Goal: Information Seeking & Learning: Learn about a topic

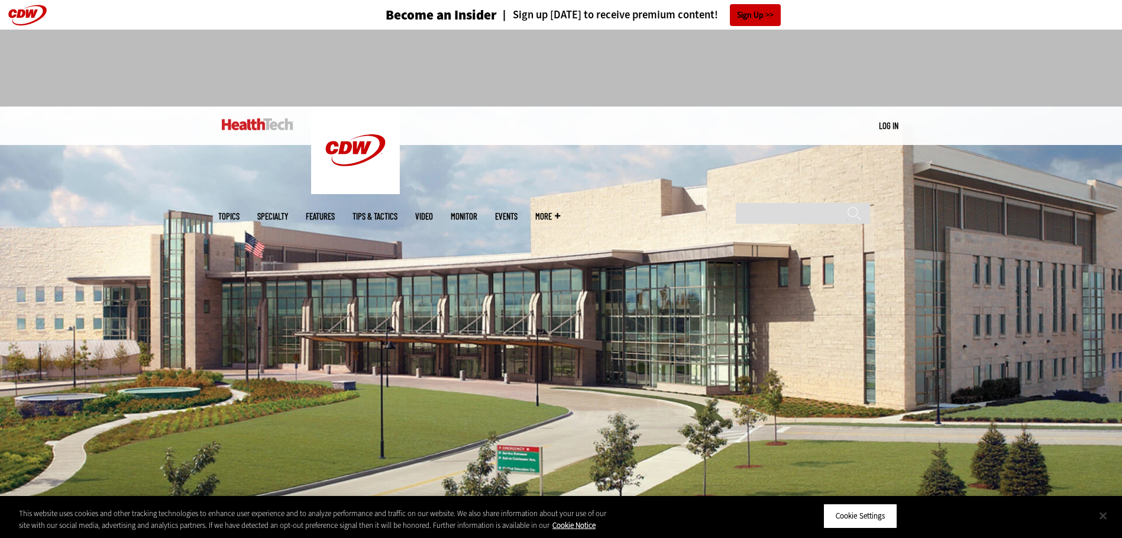
click at [1101, 515] on button "Close" at bounding box center [1103, 515] width 26 height 26
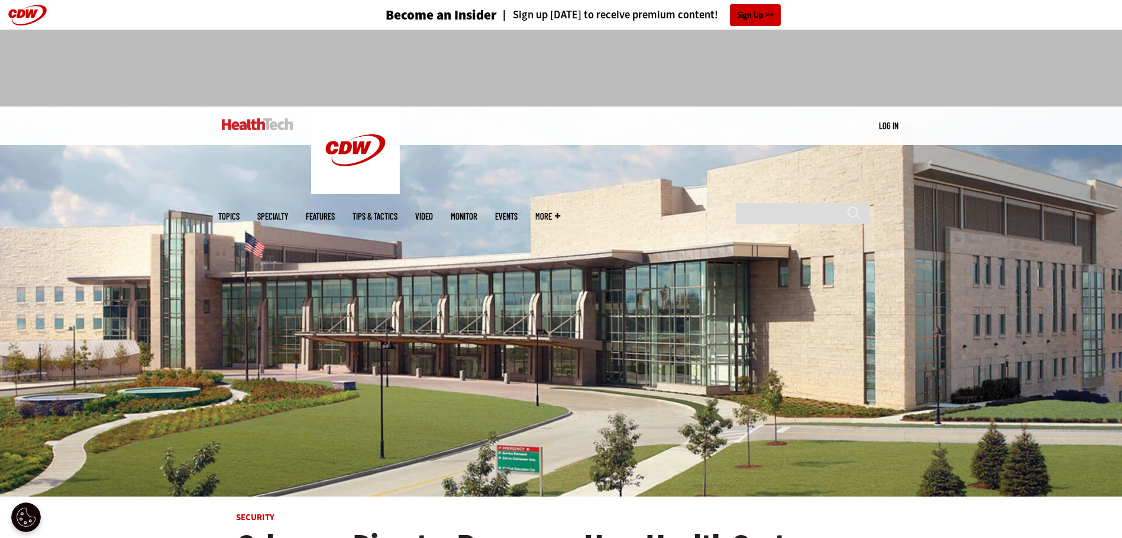
click at [893, 80] on div at bounding box center [561, 63] width 686 height 67
click at [904, 77] on div at bounding box center [561, 68] width 1122 height 77
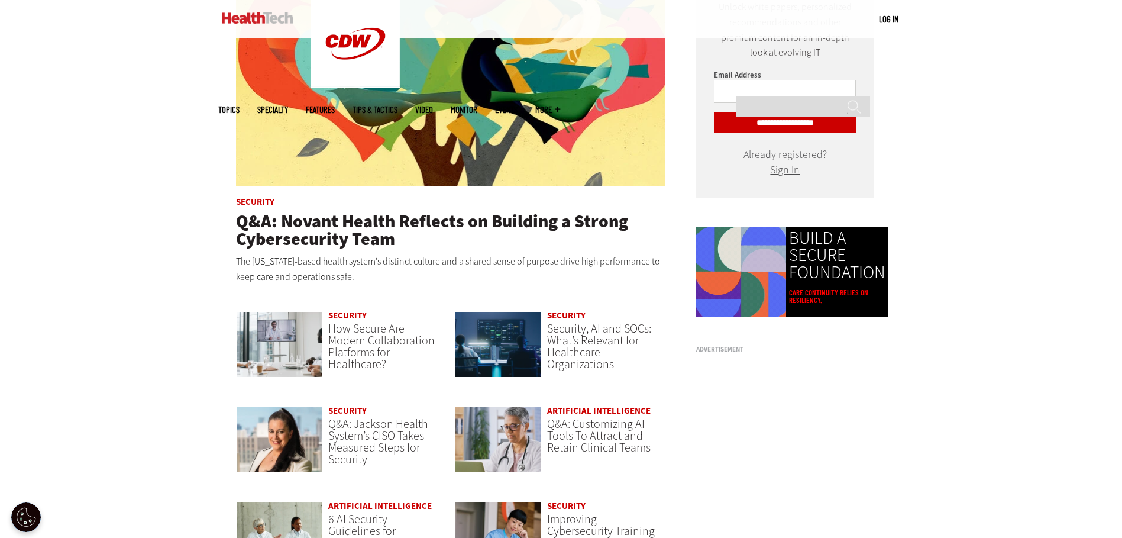
scroll to position [828, 0]
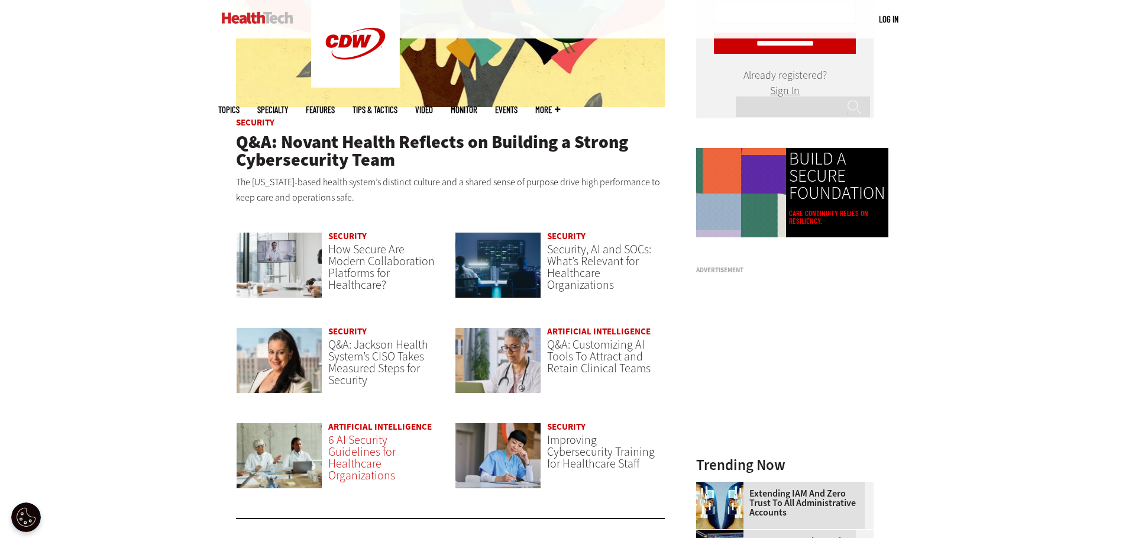
click at [390, 438] on span "6 AI Security Guidelines for Healthcare Organizations" at bounding box center [361, 457] width 67 height 51
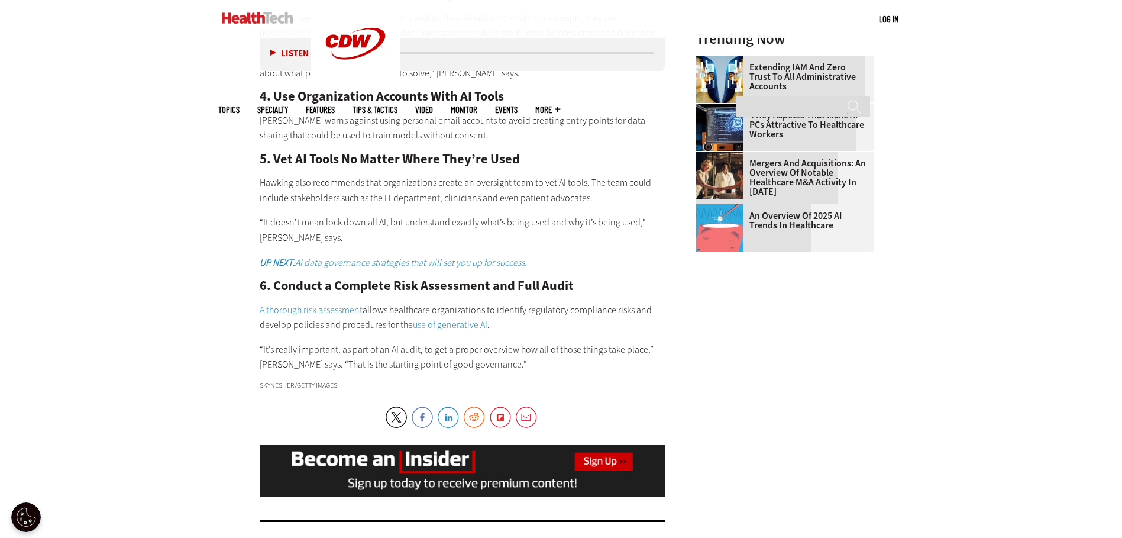
scroll to position [1479, 0]
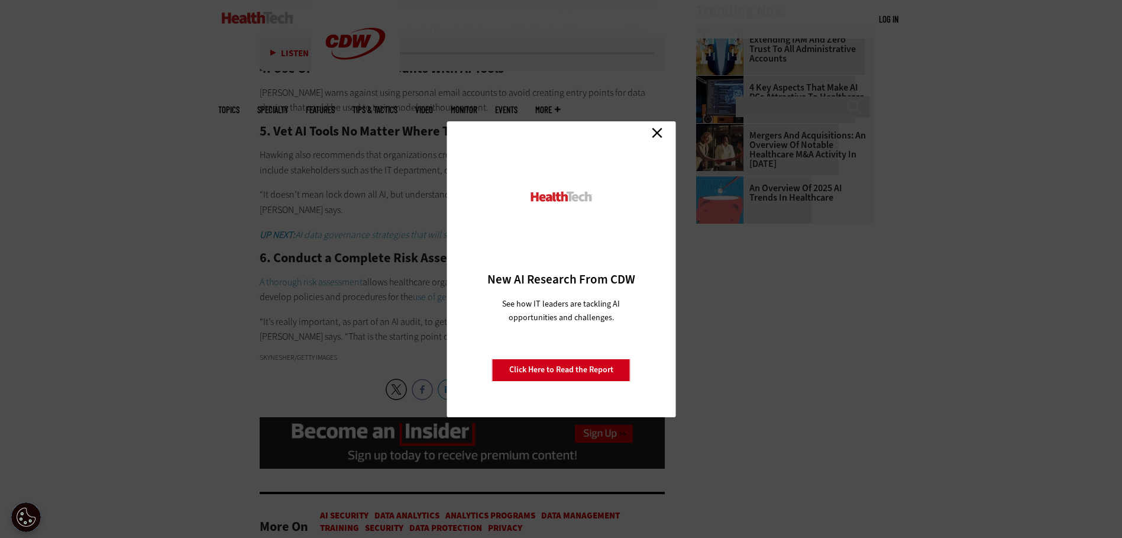
click at [658, 131] on link "Close" at bounding box center [657, 133] width 18 height 18
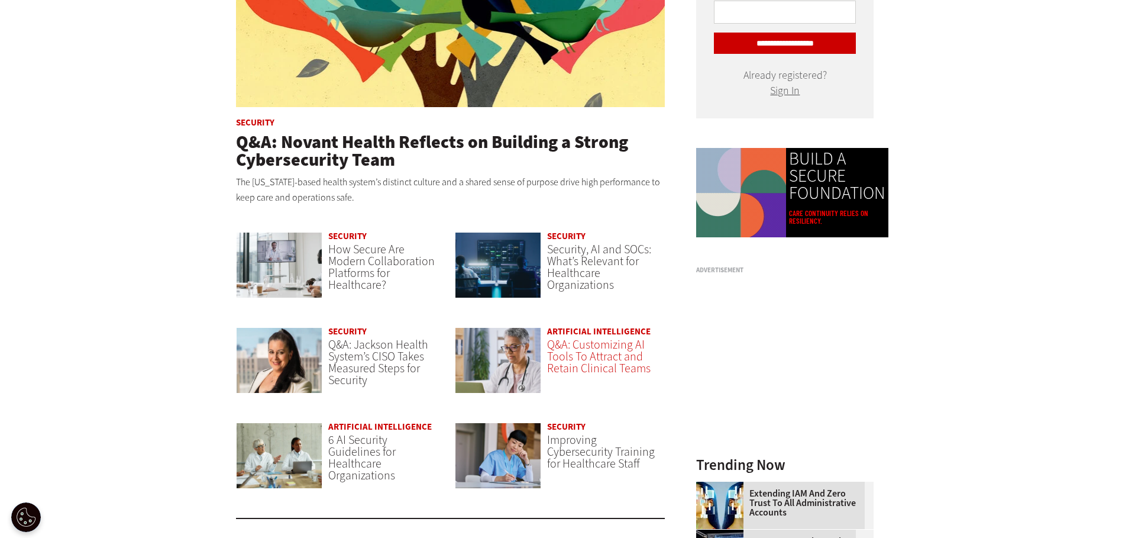
click at [607, 366] on span "Q&A: Customizing AI Tools To Attract and Retain Clinical Teams" at bounding box center [599, 357] width 104 height 40
